Goal: Transaction & Acquisition: Purchase product/service

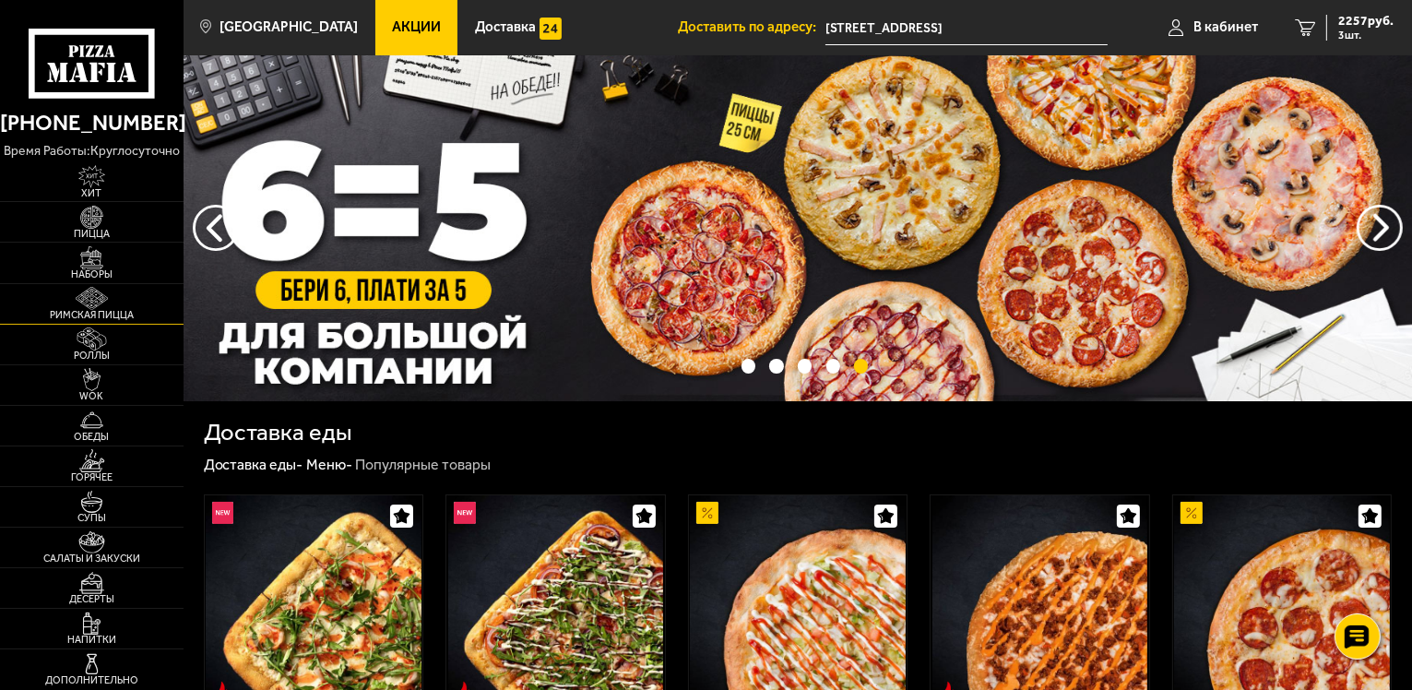
click at [92, 313] on span "Римская пицца" at bounding box center [92, 315] width 184 height 10
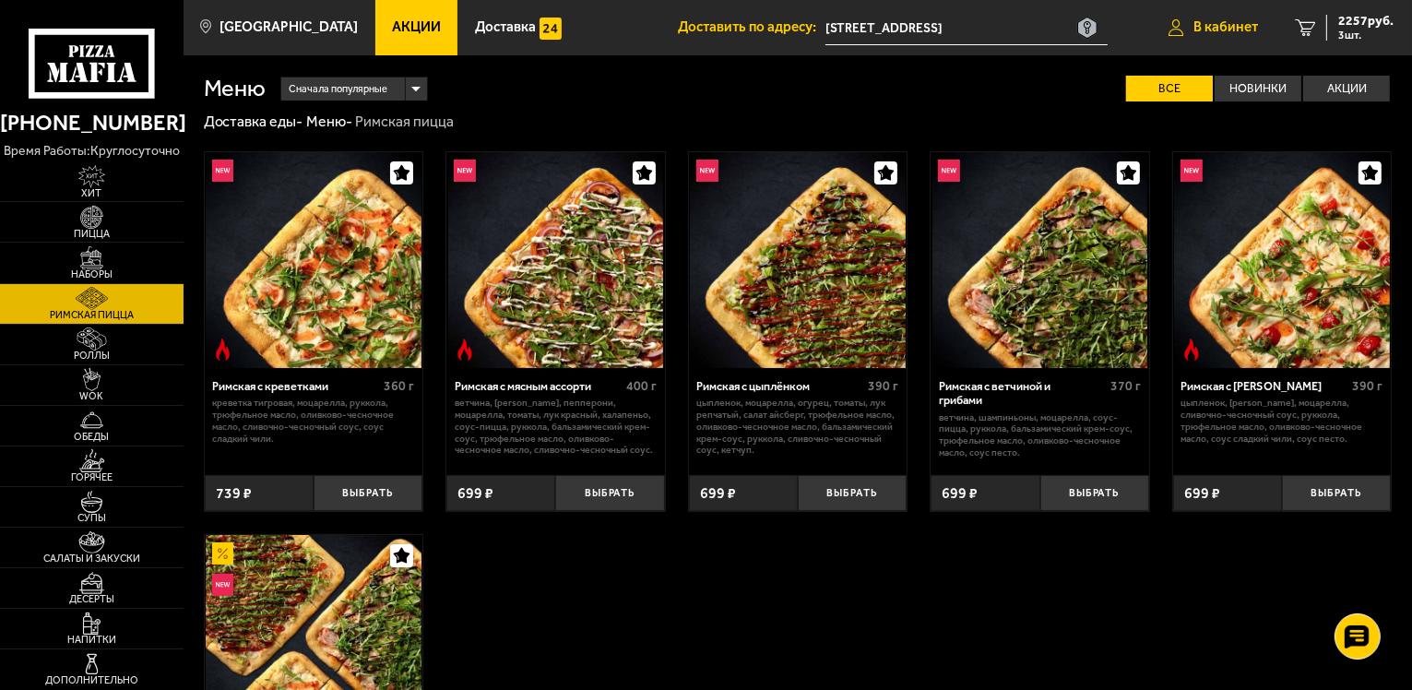
click at [1205, 25] on span "В кабинет" at bounding box center [1226, 27] width 65 height 14
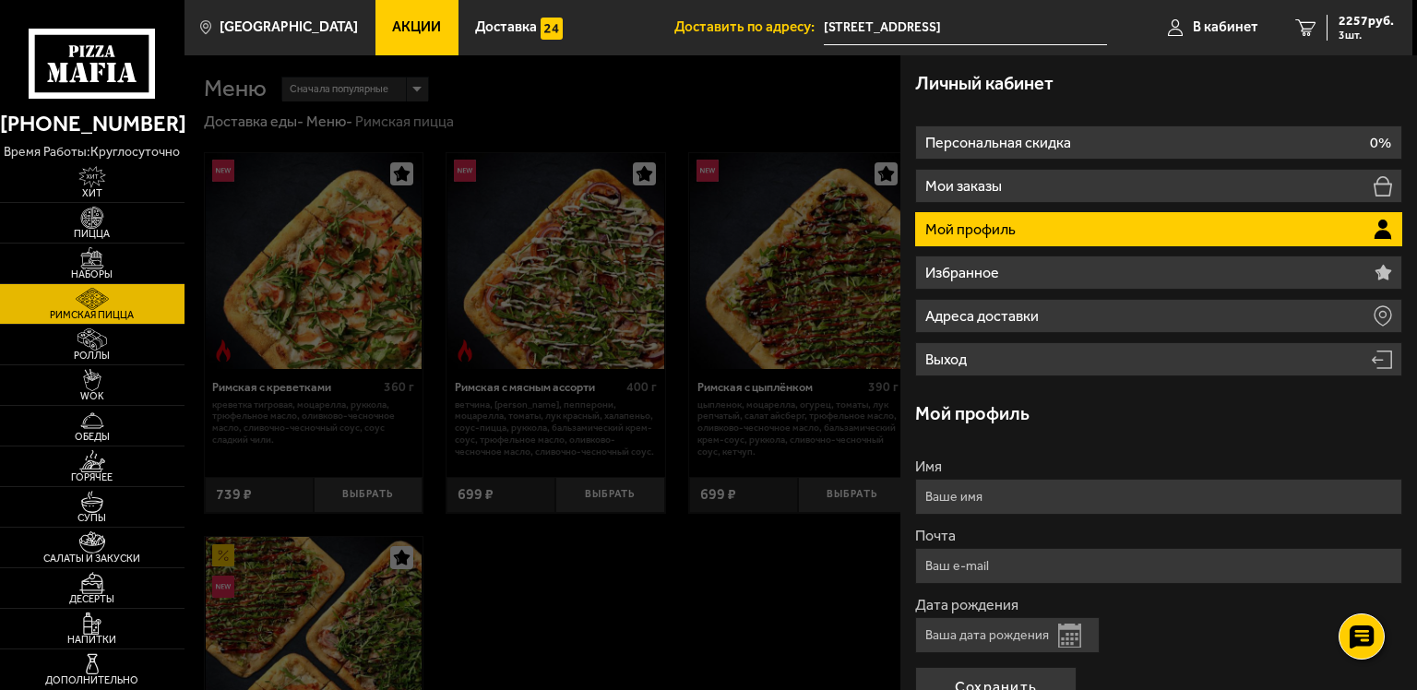
click at [1046, 234] on li "Мой профиль" at bounding box center [1158, 229] width 487 height 34
click at [1157, 229] on li "Мой профиль" at bounding box center [1158, 229] width 487 height 34
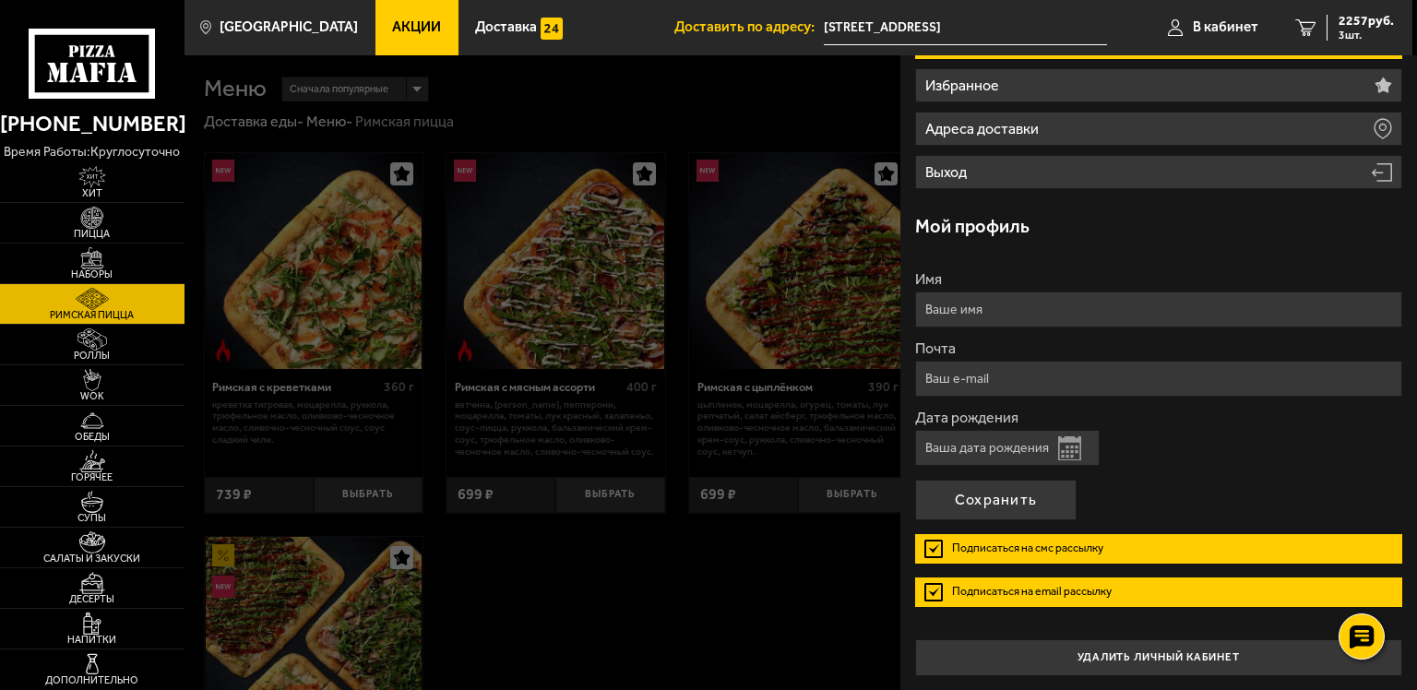
click at [1184, 560] on form "Имя Почта Дата рождения Открыть календарь Подписаться на смс рассылку Подписать…" at bounding box center [1158, 446] width 487 height 349
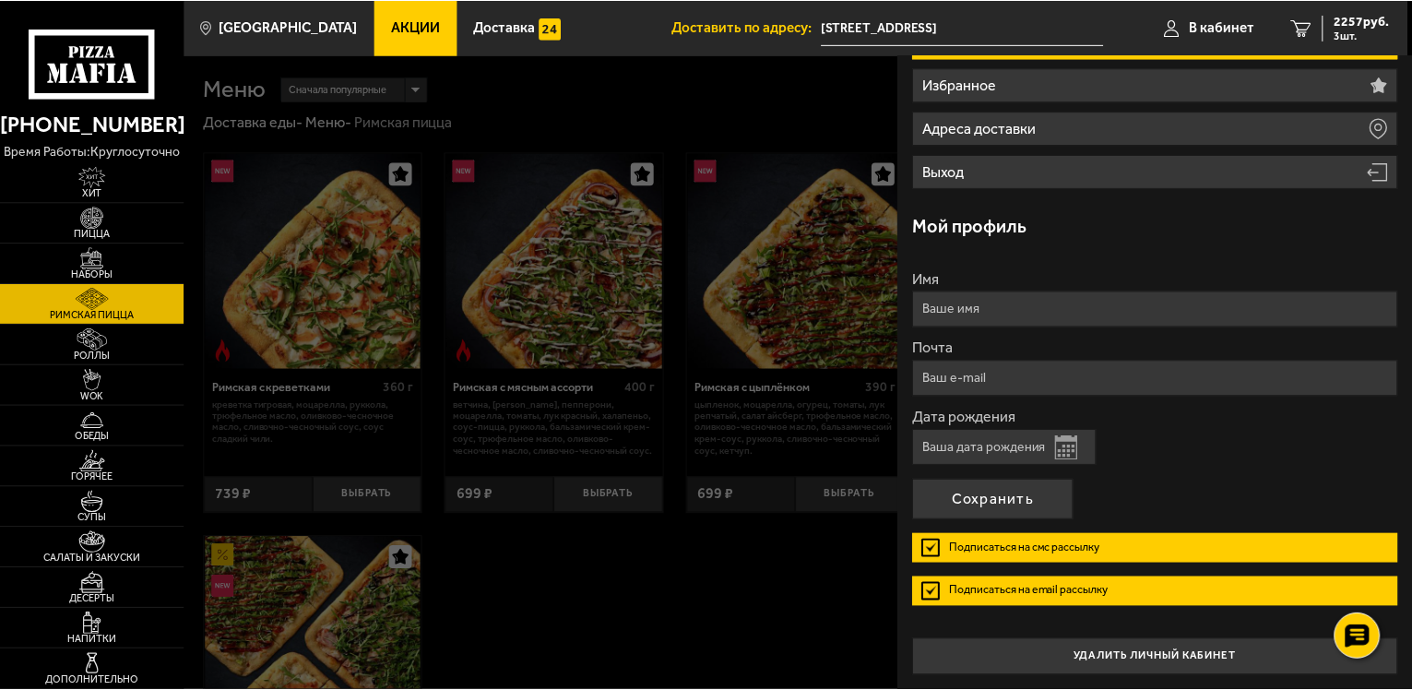
scroll to position [0, 0]
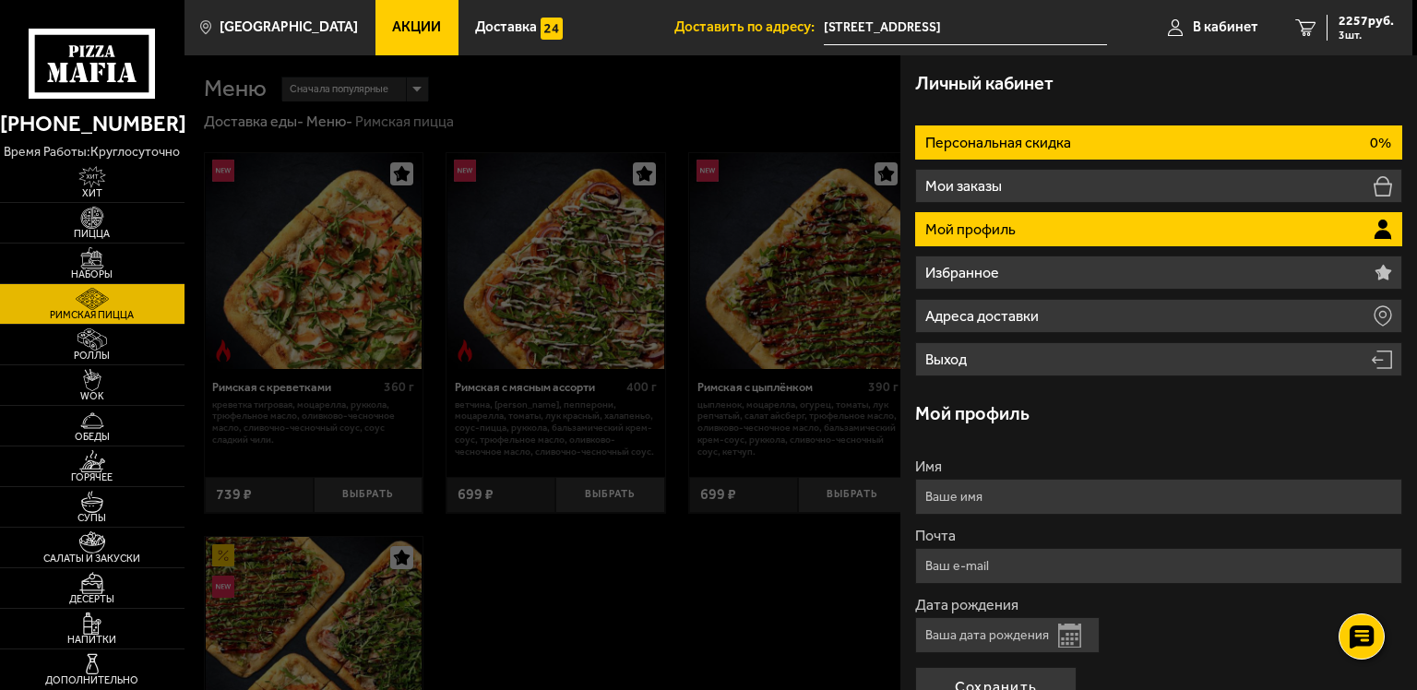
click at [1347, 137] on li "Персональная скидка 0%" at bounding box center [1158, 142] width 487 height 34
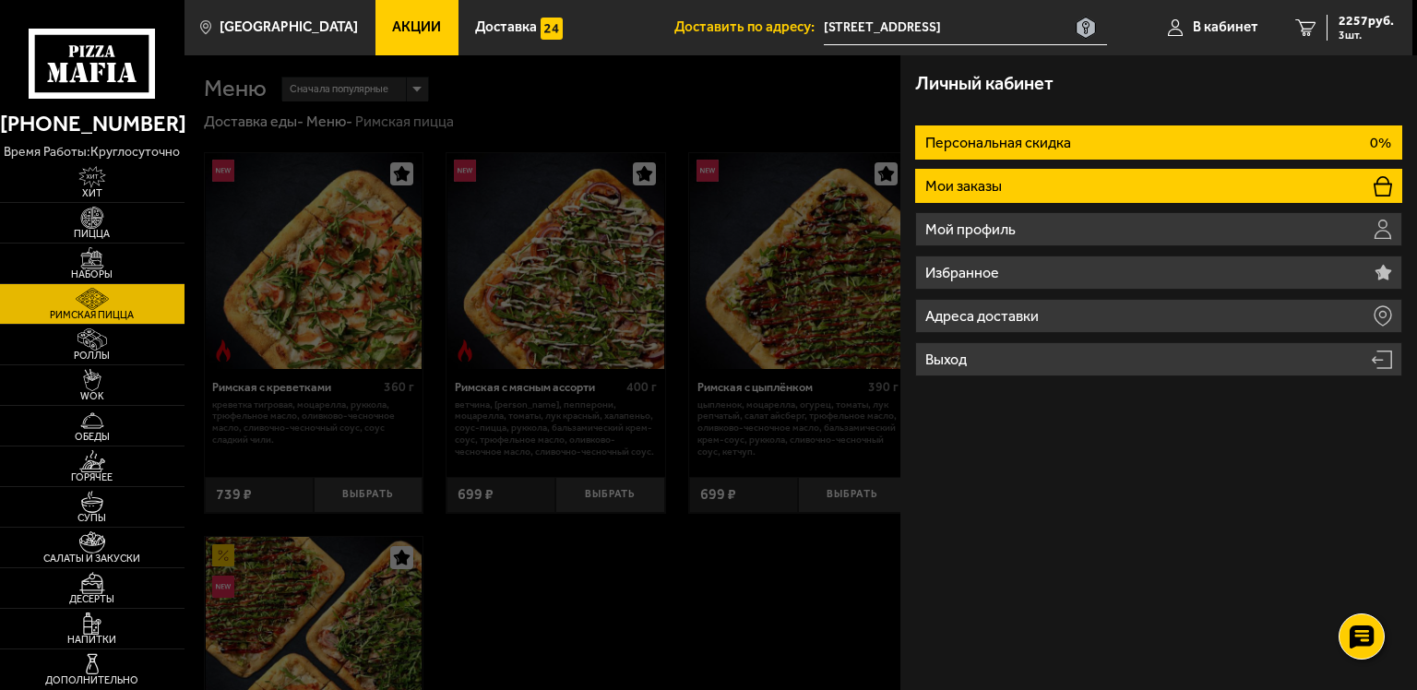
click at [1278, 191] on li "Мои заказы" at bounding box center [1158, 186] width 487 height 34
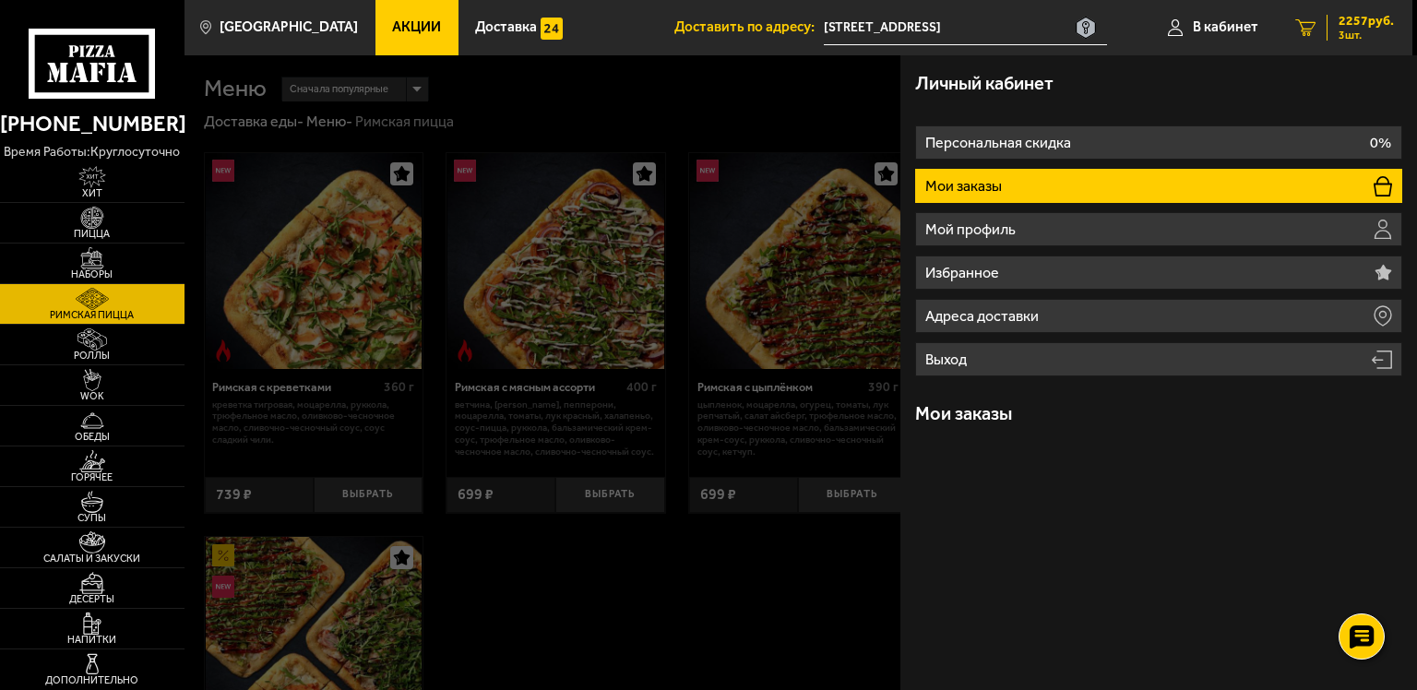
click at [1354, 33] on span "3 шт." at bounding box center [1365, 35] width 55 height 11
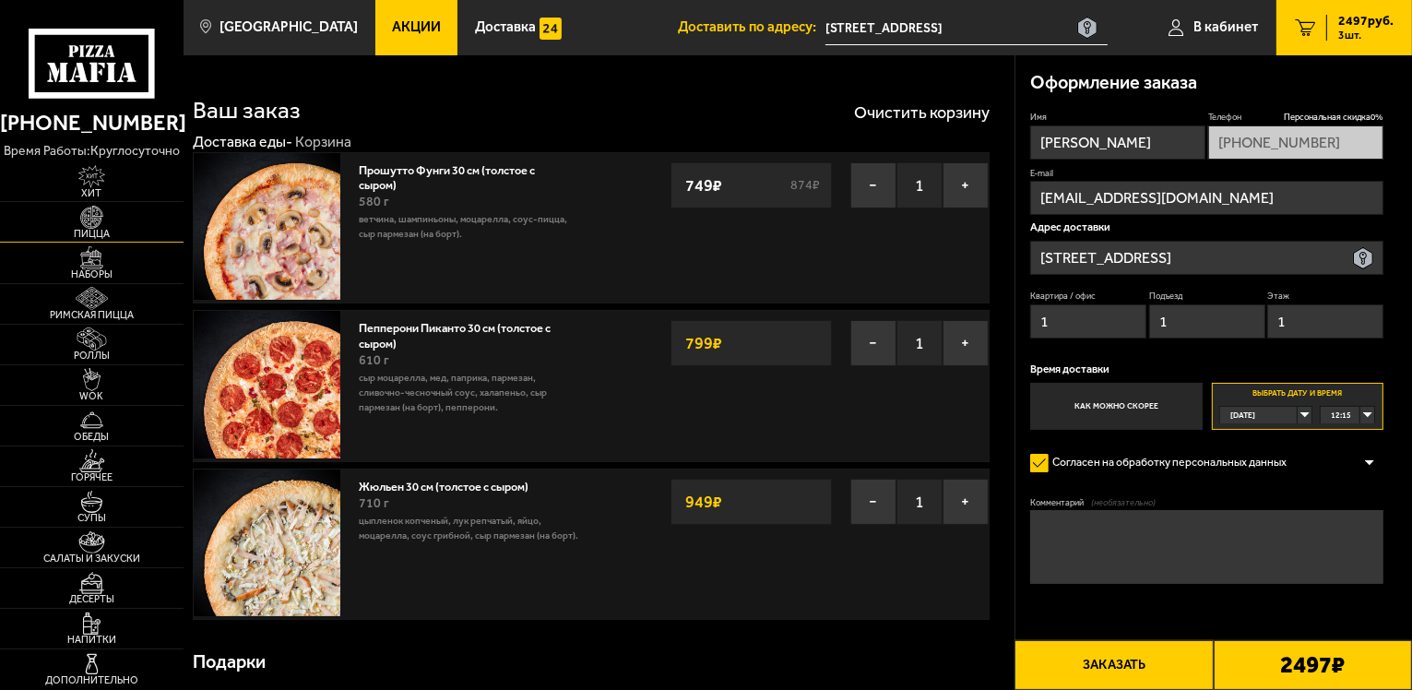
click at [96, 218] on img at bounding box center [92, 217] width 56 height 23
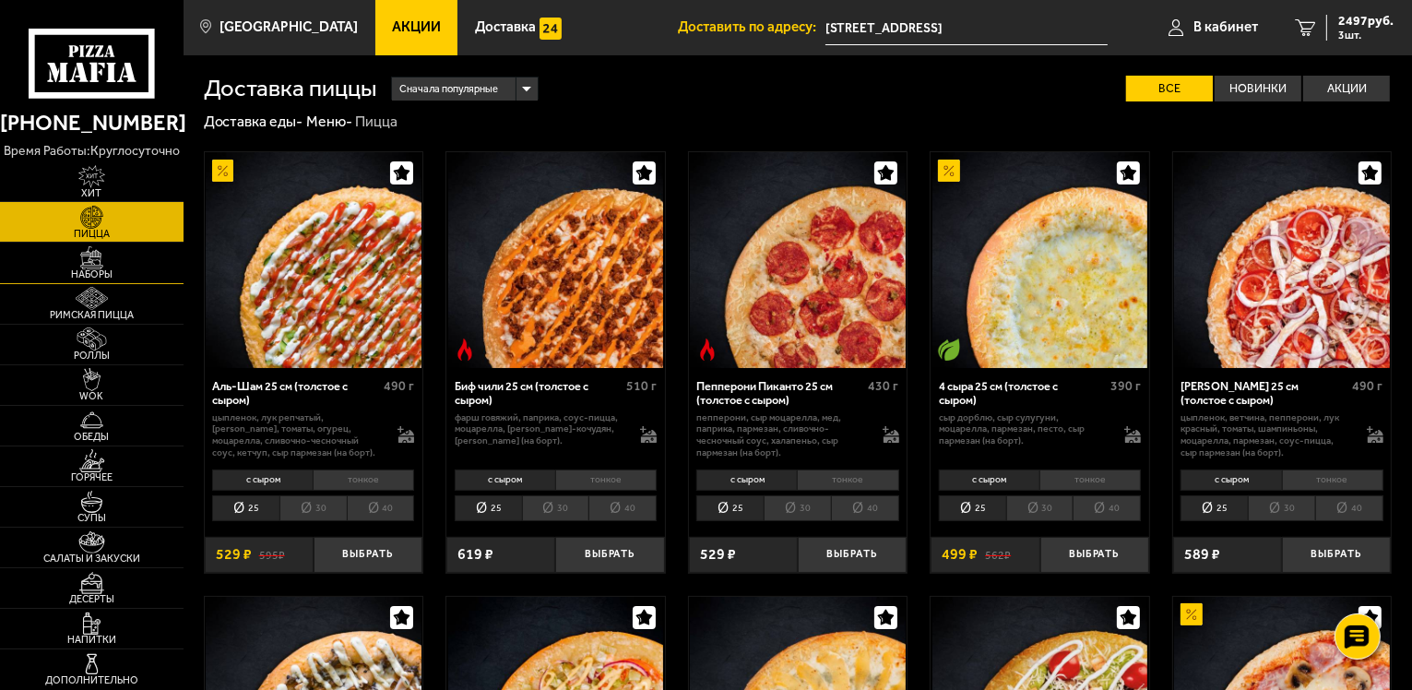
click at [92, 256] on img at bounding box center [92, 257] width 56 height 23
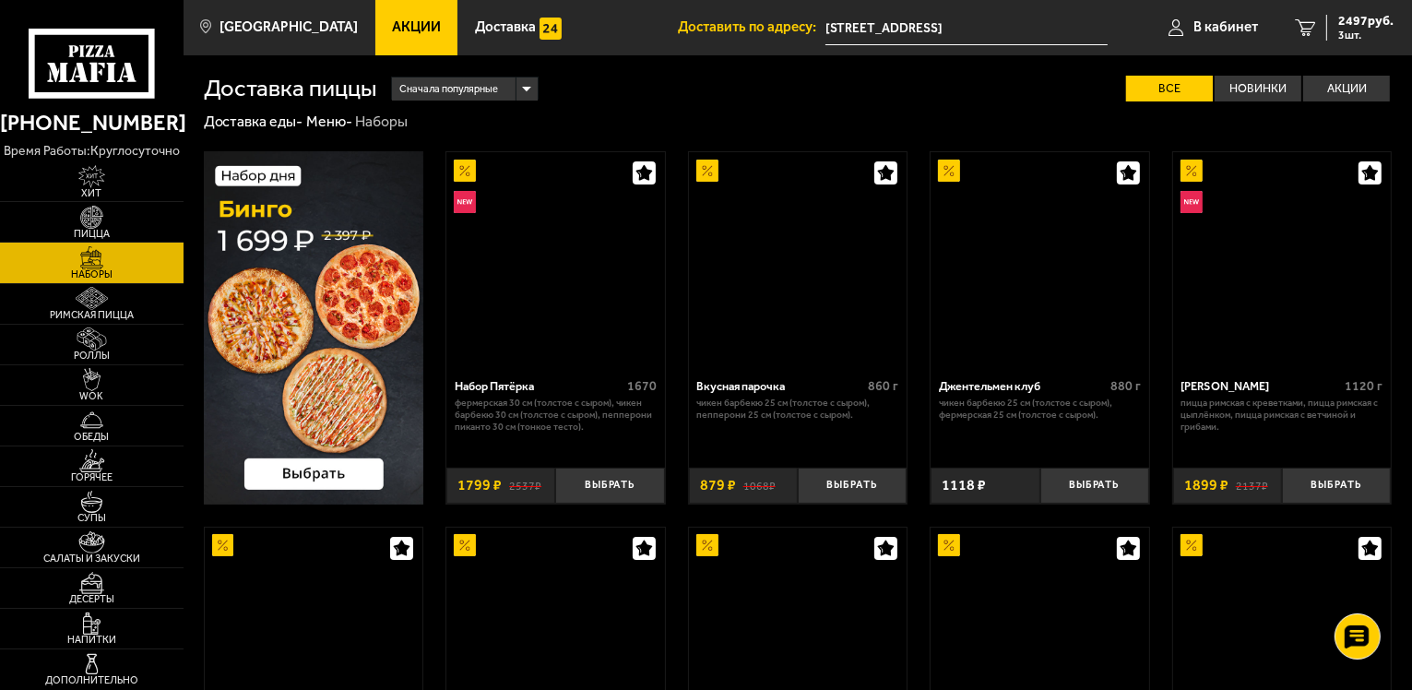
click at [92, 256] on img at bounding box center [92, 257] width 56 height 23
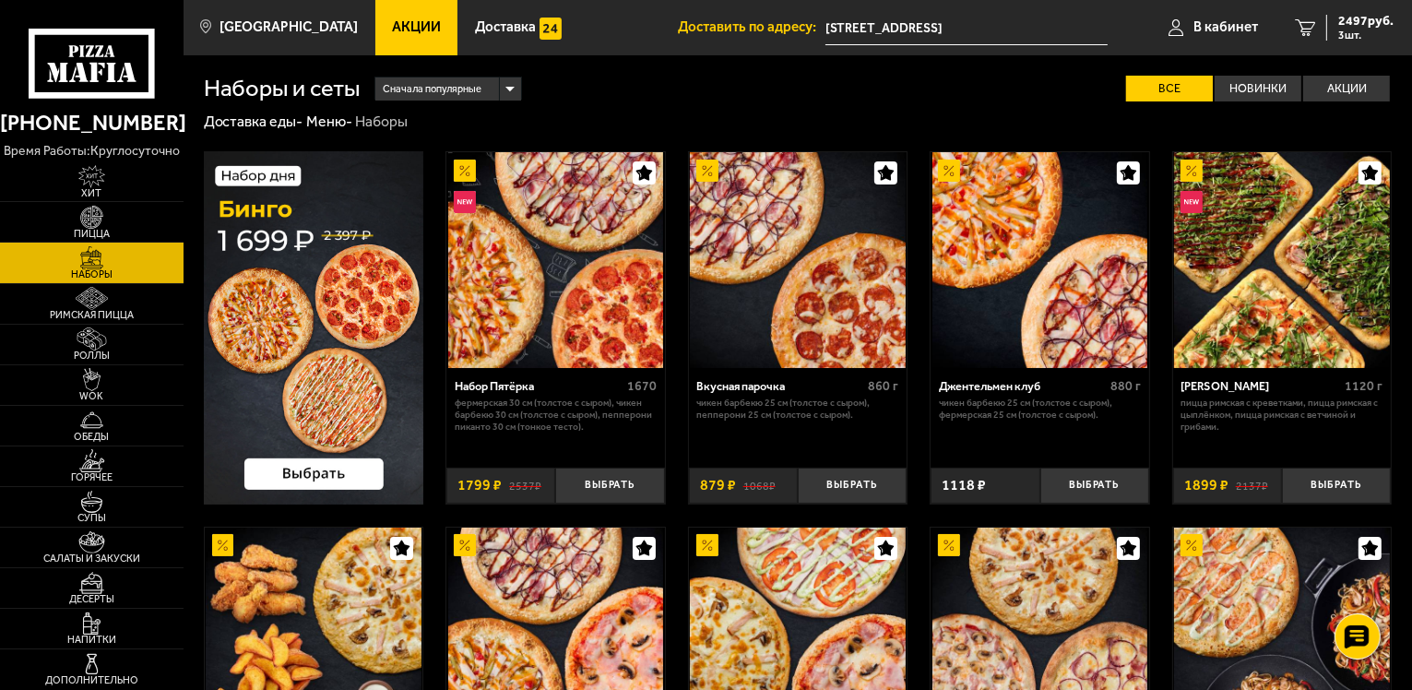
click at [92, 256] on img at bounding box center [92, 257] width 56 height 23
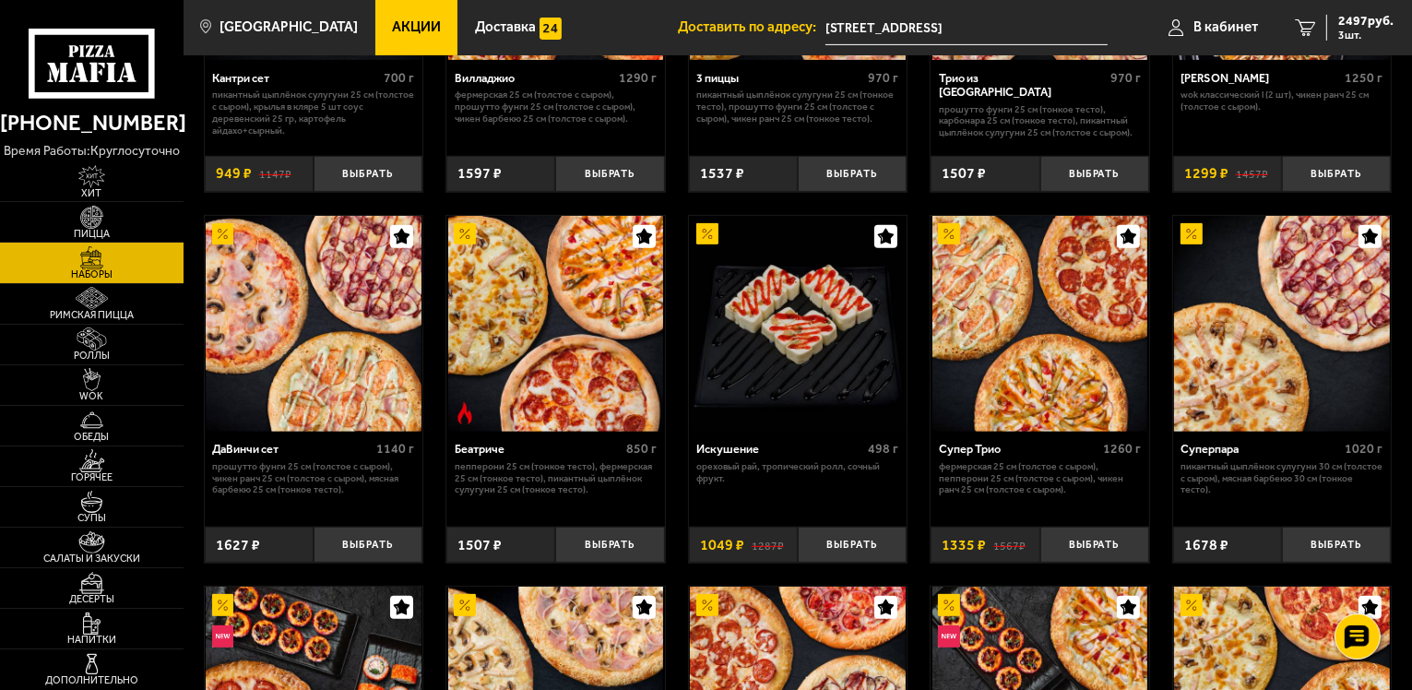
scroll to position [714, 0]
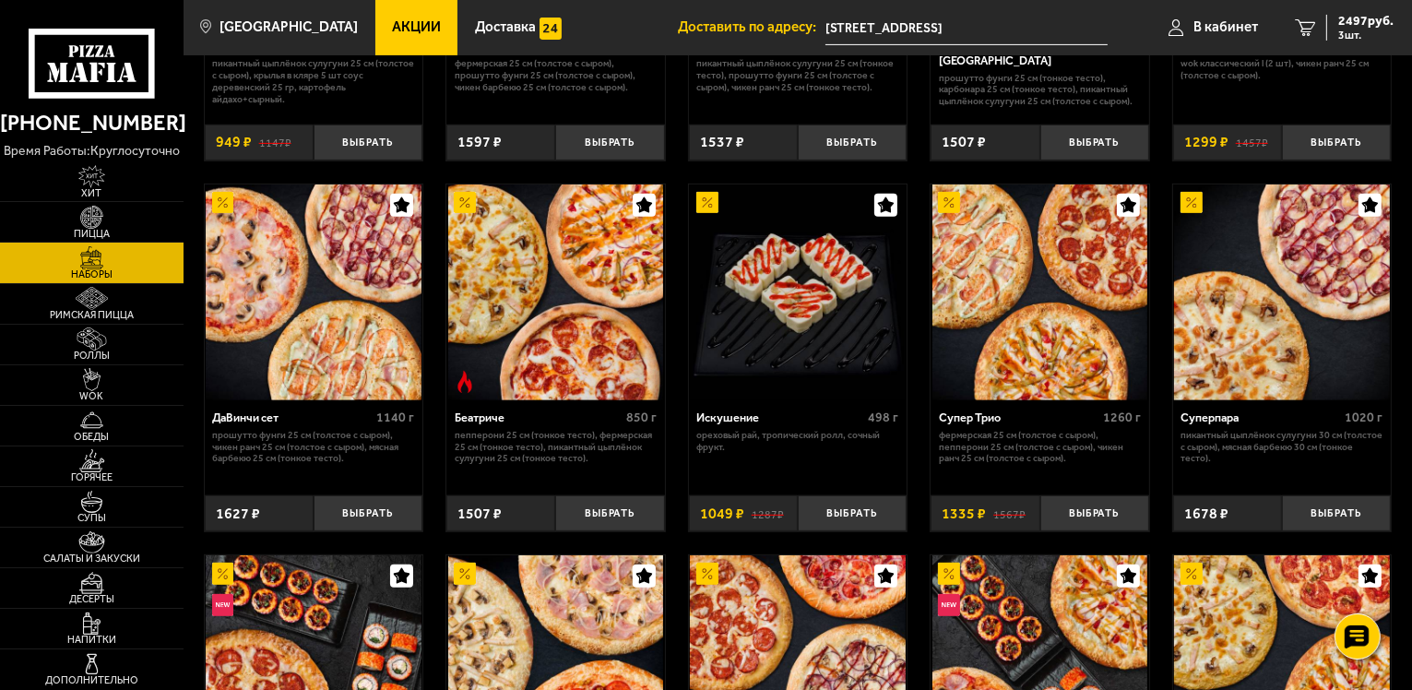
click at [978, 467] on div "Супер Трио 1260 г Фермерская 25 см (толстое с сыром), Пепперони 25 см (толстое …" at bounding box center [1040, 442] width 219 height 85
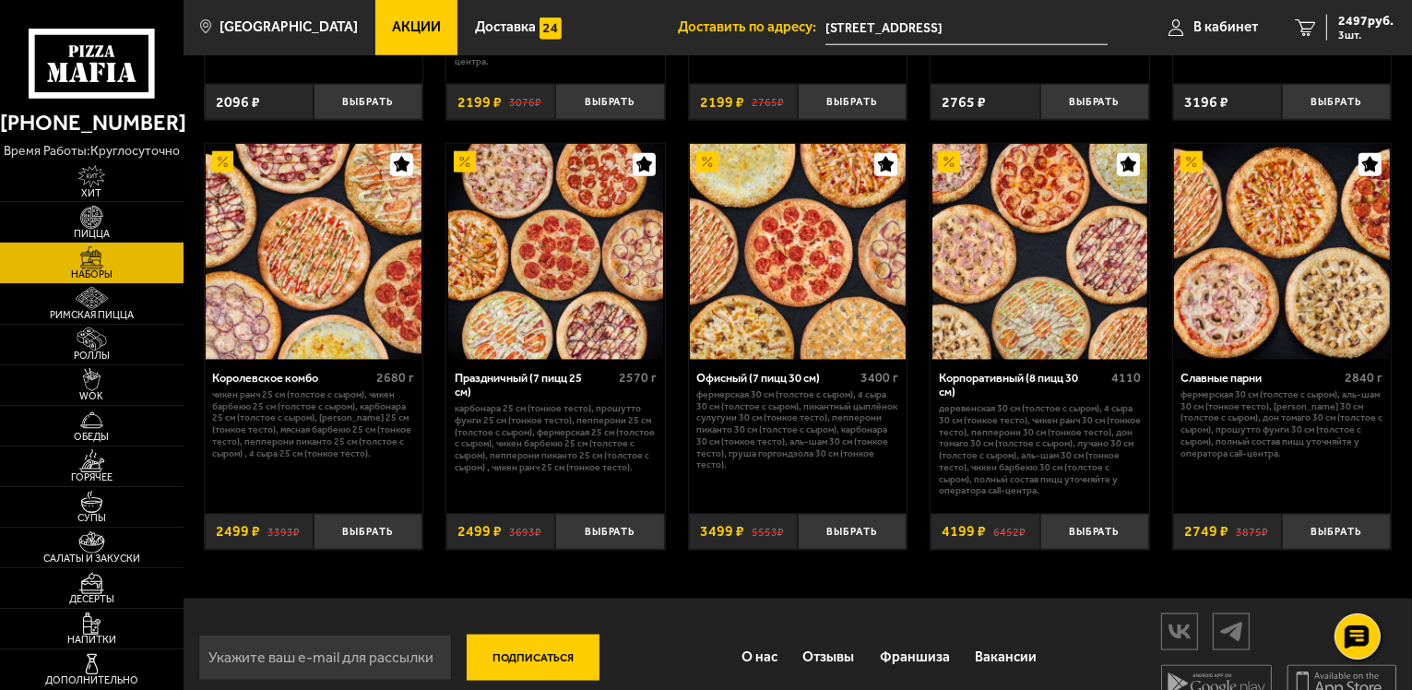
scroll to position [2302, 0]
